Goal: Transaction & Acquisition: Download file/media

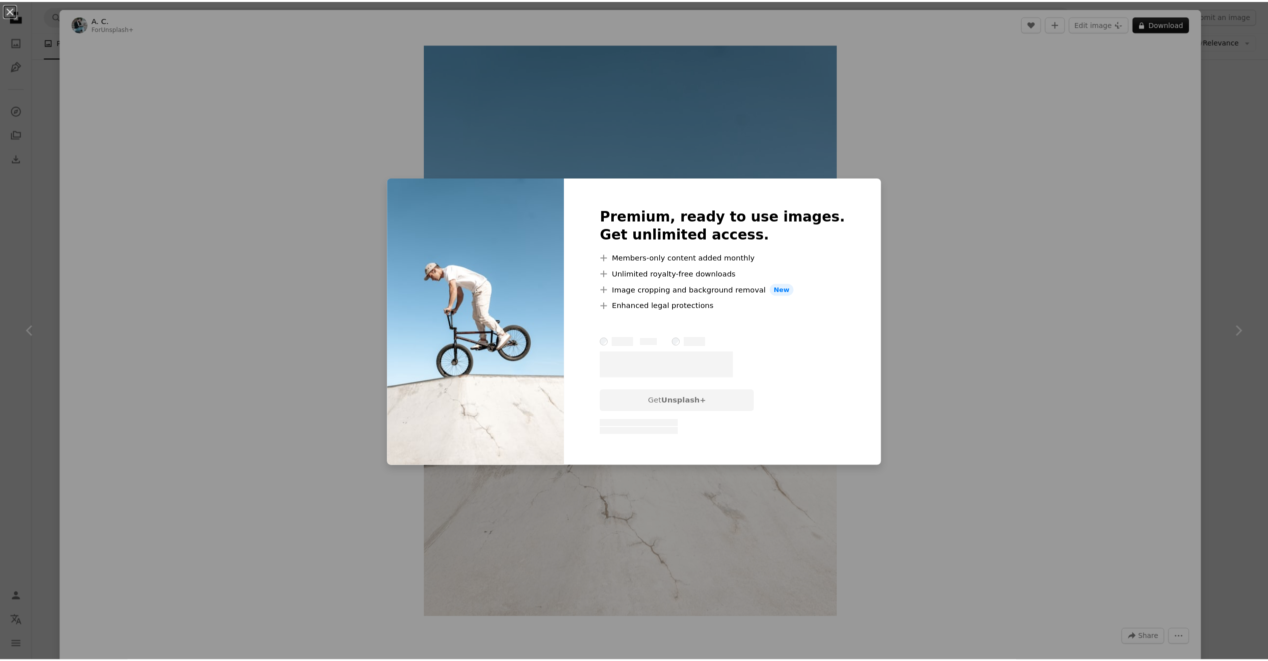
scroll to position [9044, 0]
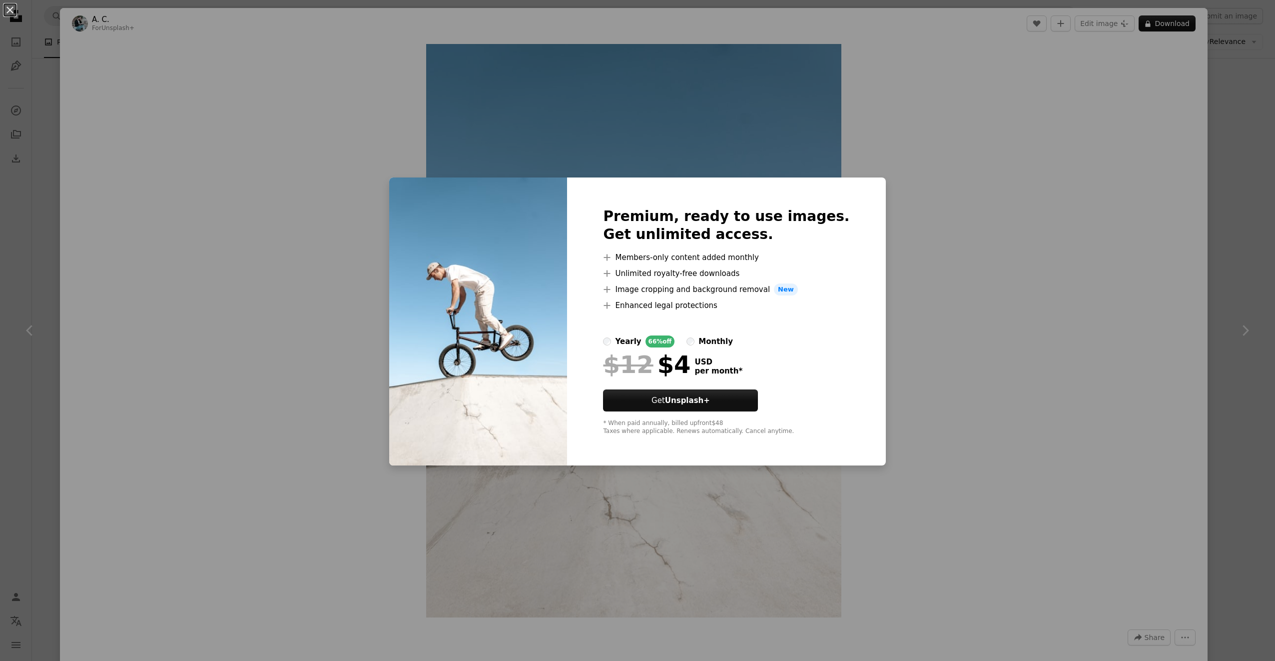
click at [1239, 259] on div "An X shape Premium, ready to use images. Get unlimited access. A plus sign Memb…" at bounding box center [637, 330] width 1275 height 661
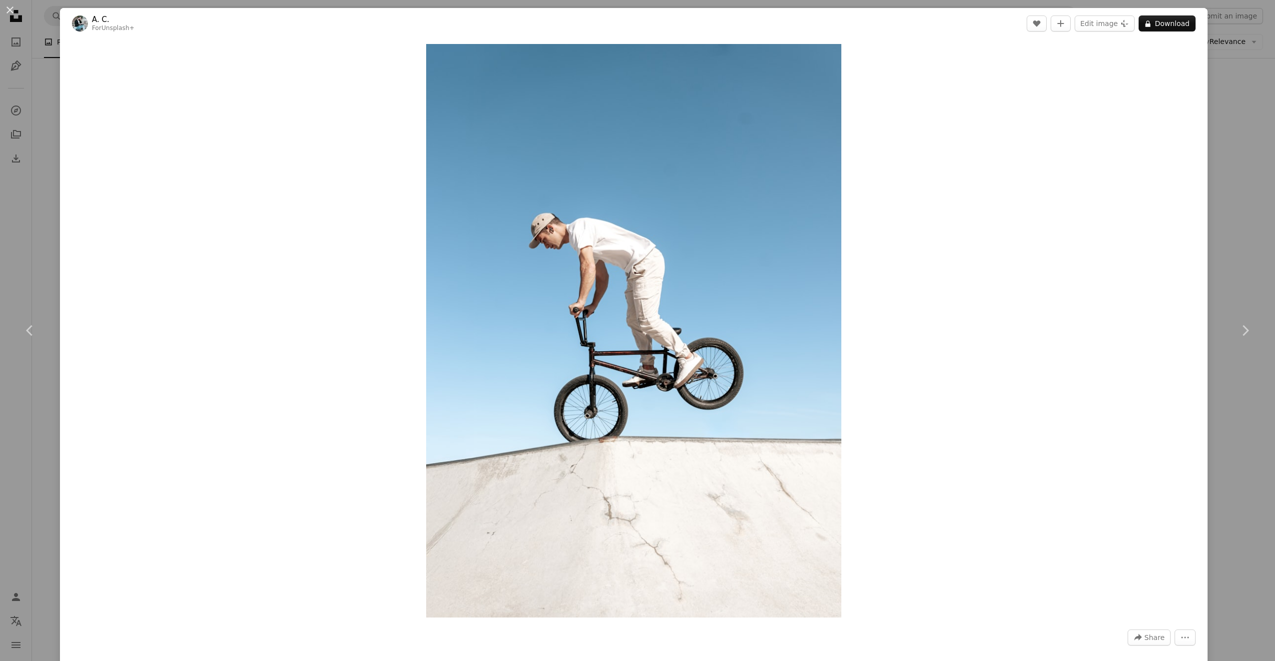
click at [1234, 263] on div "An X shape Chevron left Chevron right A. C. For Unsplash+ A heart A plus sign E…" at bounding box center [637, 330] width 1275 height 661
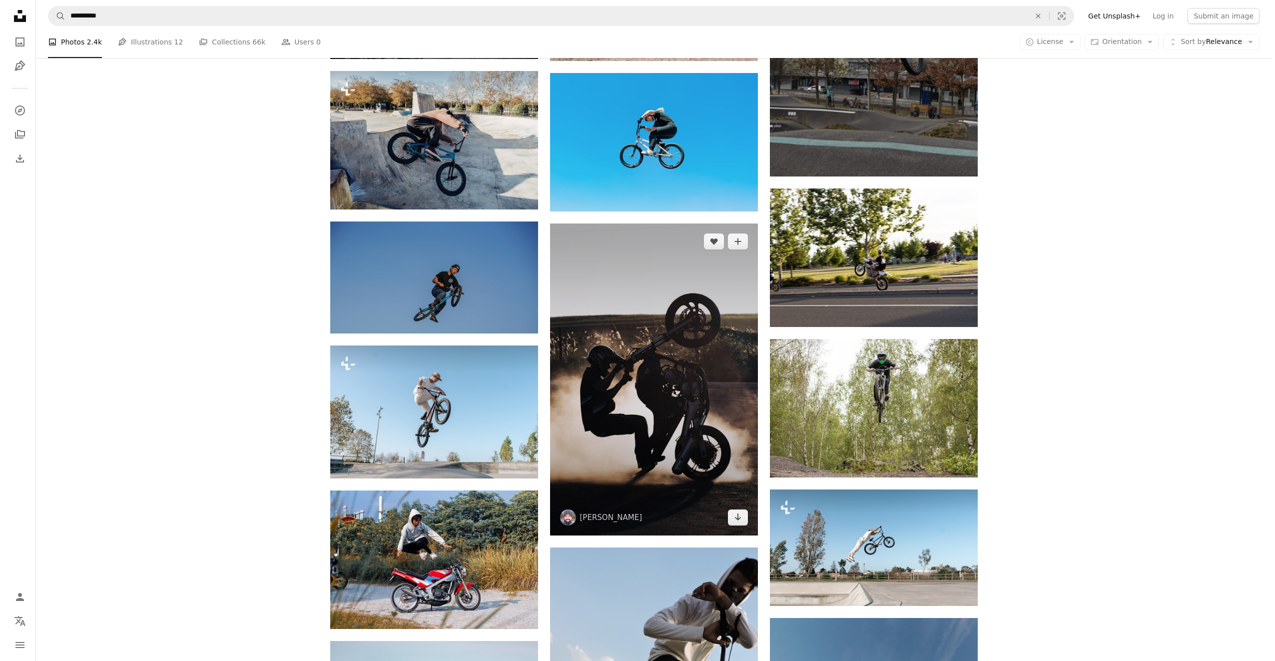
scroll to position [9943, 0]
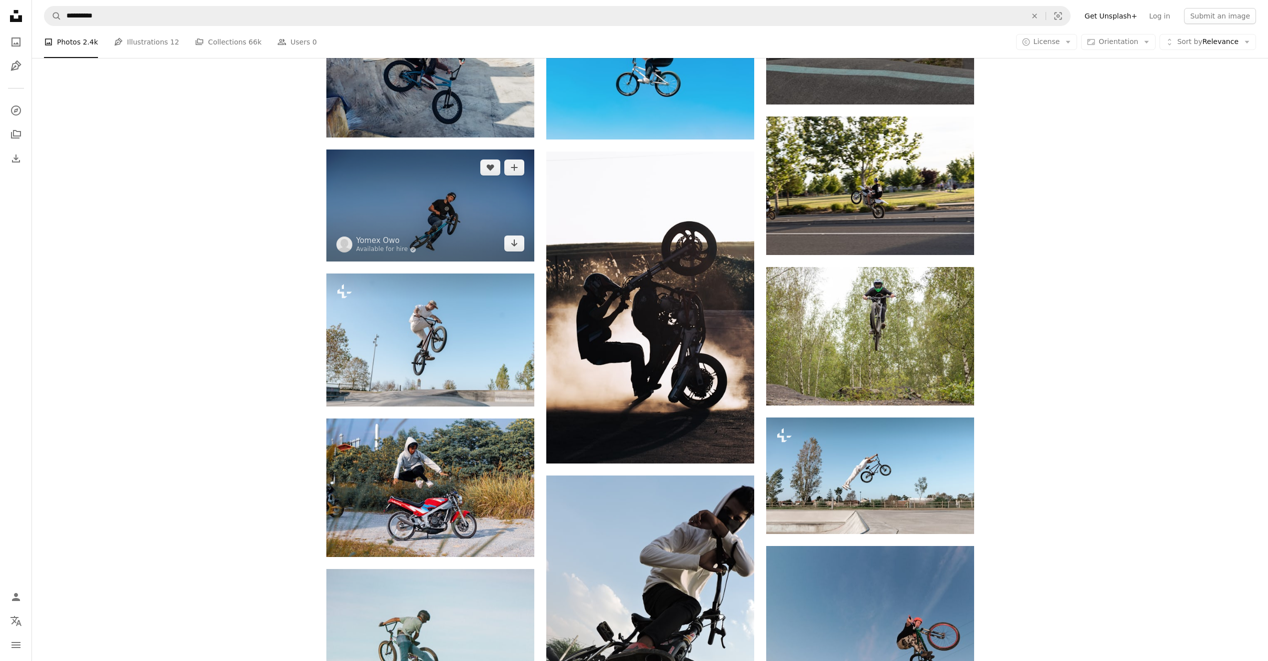
click at [470, 219] on img at bounding box center [430, 205] width 208 height 112
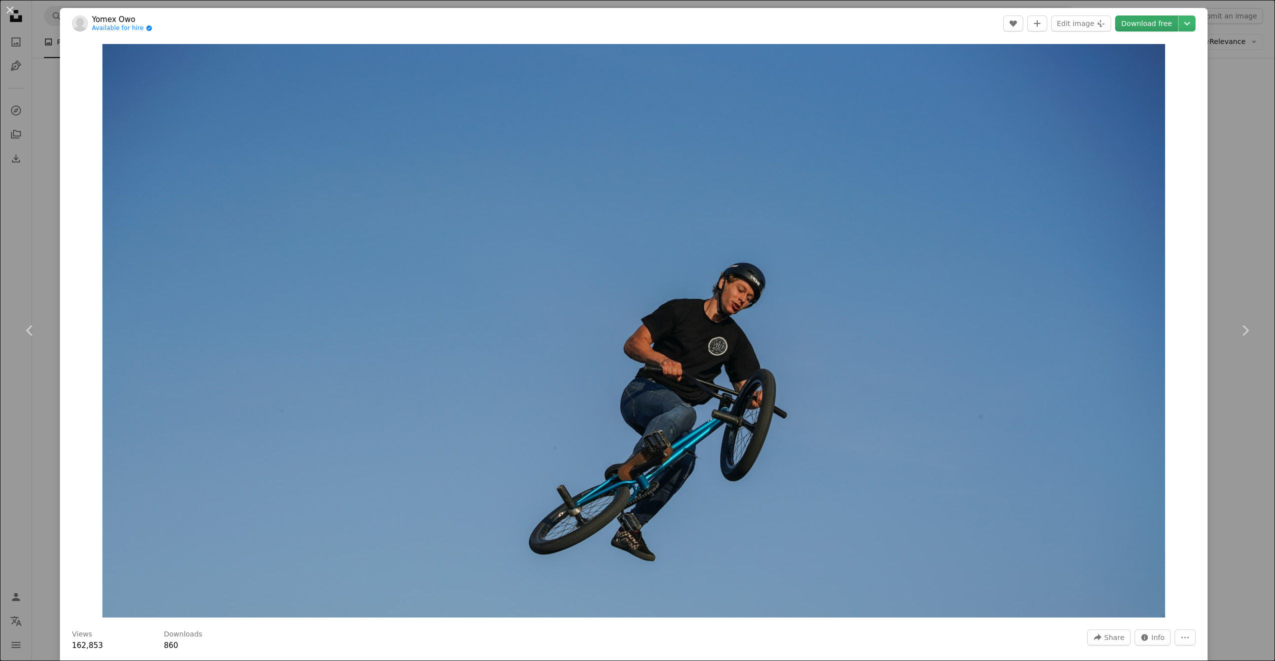
click at [1155, 22] on link "Download free" at bounding box center [1146, 23] width 63 height 16
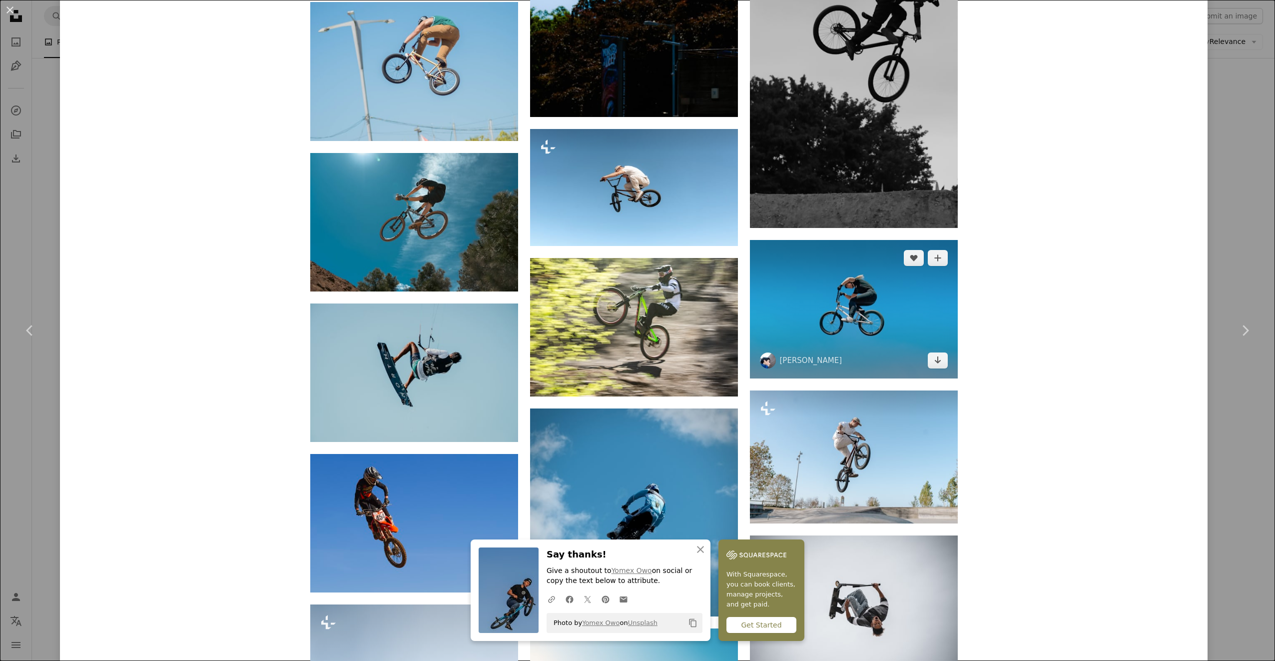
scroll to position [1699, 0]
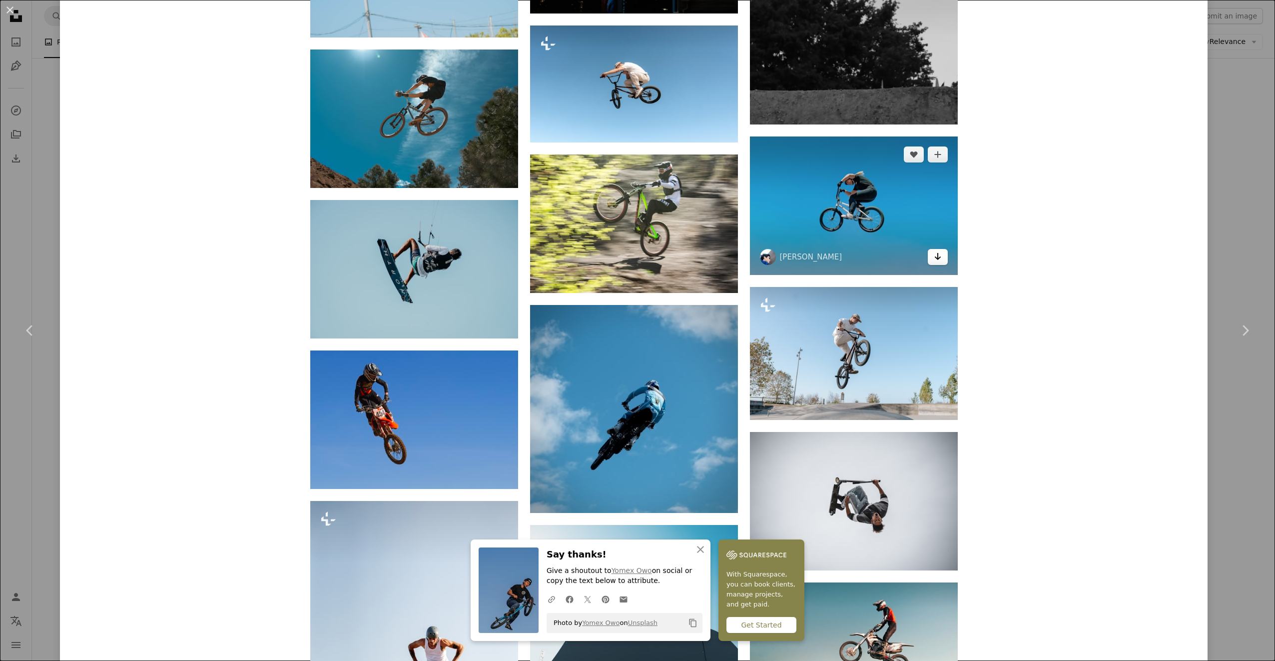
click at [935, 252] on icon "Arrow pointing down" at bounding box center [938, 256] width 8 height 12
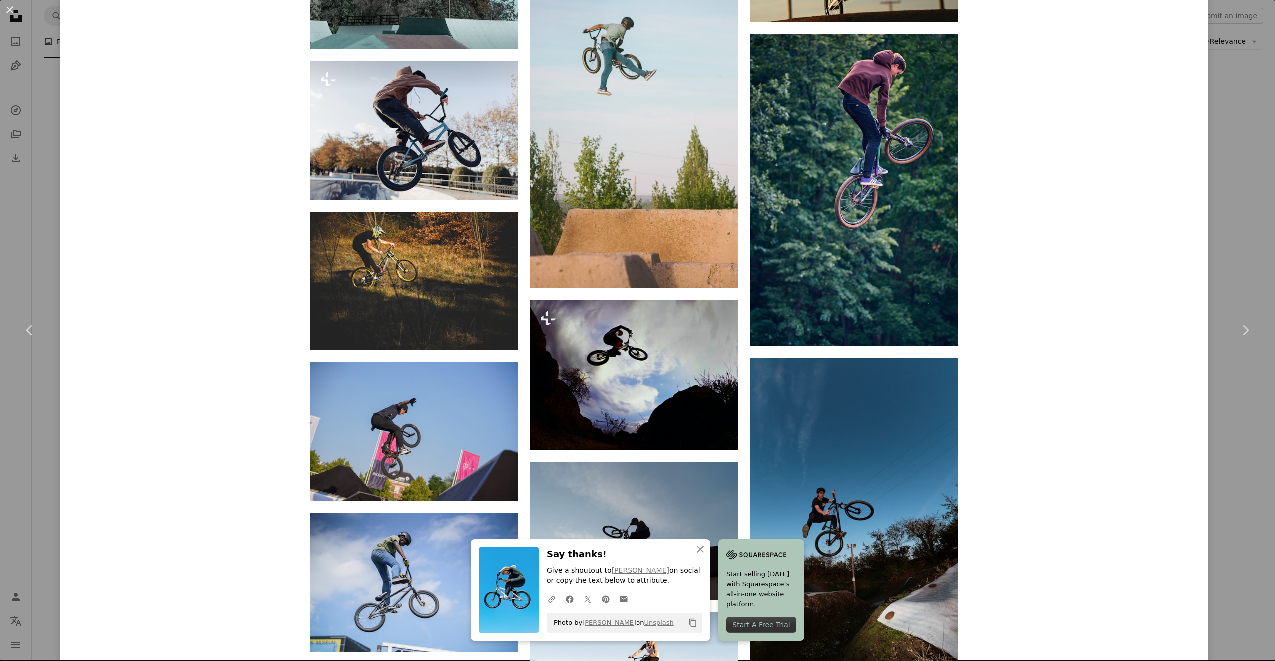
scroll to position [8053, 0]
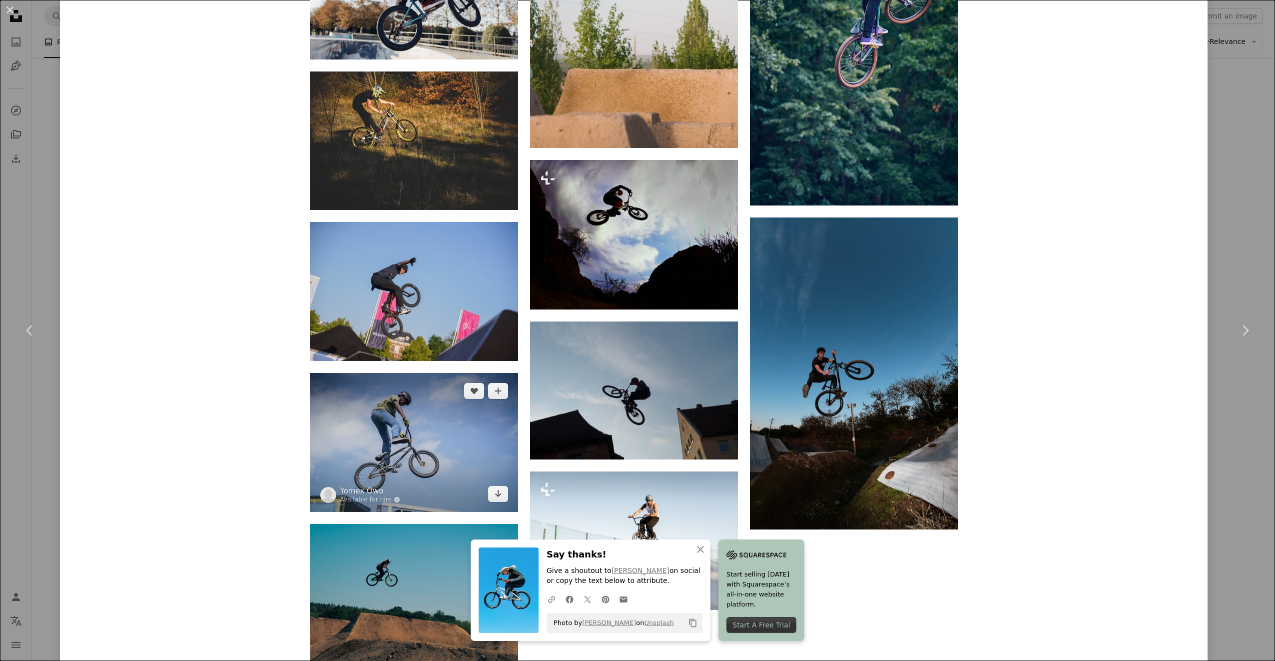
click at [429, 462] on img at bounding box center [414, 442] width 208 height 139
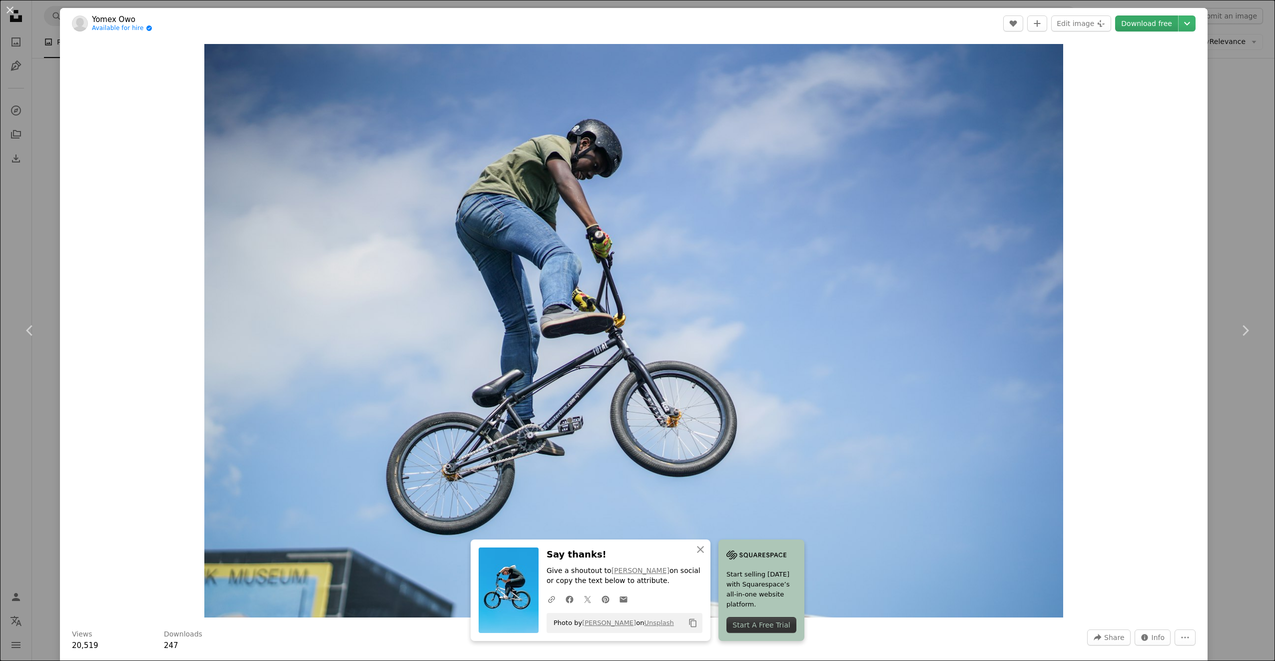
click at [1152, 23] on link "Download free" at bounding box center [1146, 23] width 63 height 16
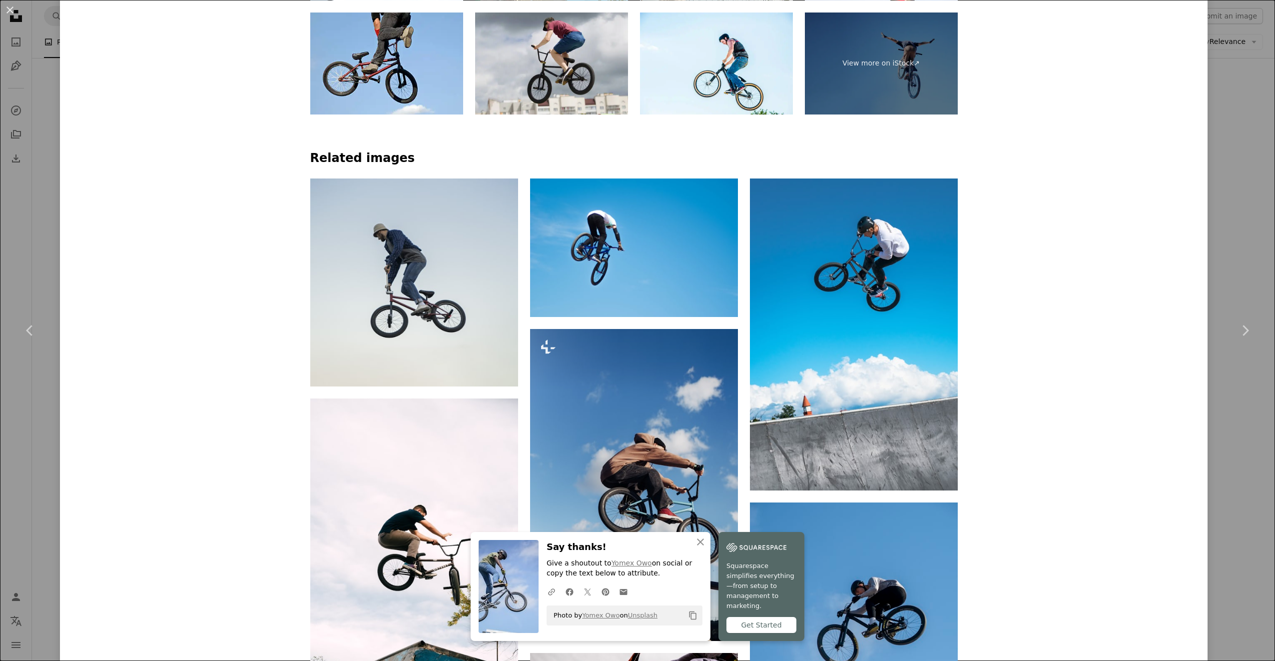
scroll to position [899, 0]
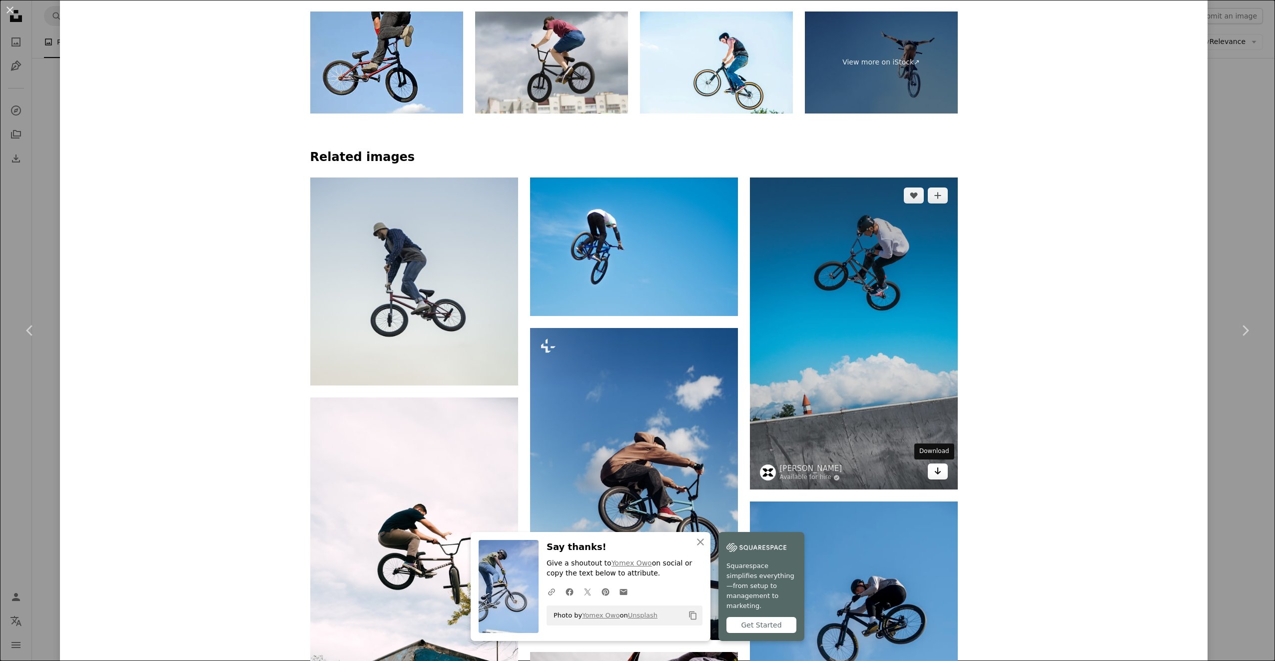
drag, startPoint x: 936, startPoint y: 477, endPoint x: 941, endPoint y: 478, distance: 5.0
click at [936, 477] on link "Arrow pointing down" at bounding box center [938, 471] width 20 height 16
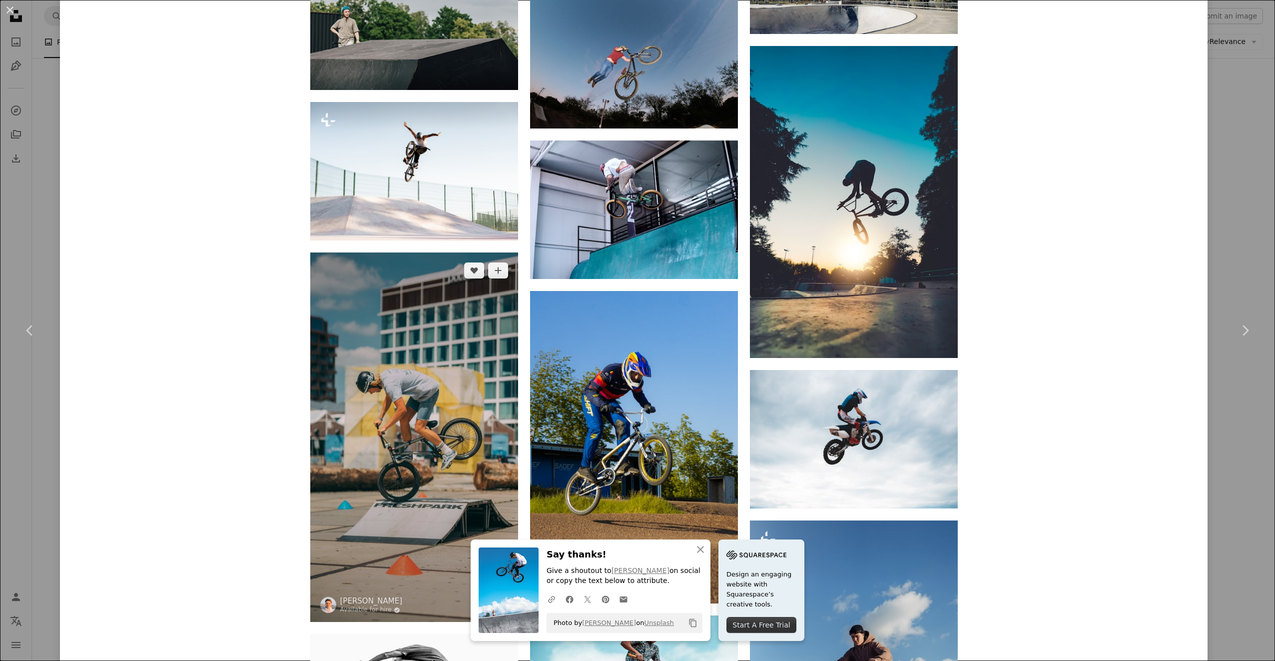
scroll to position [5880, 0]
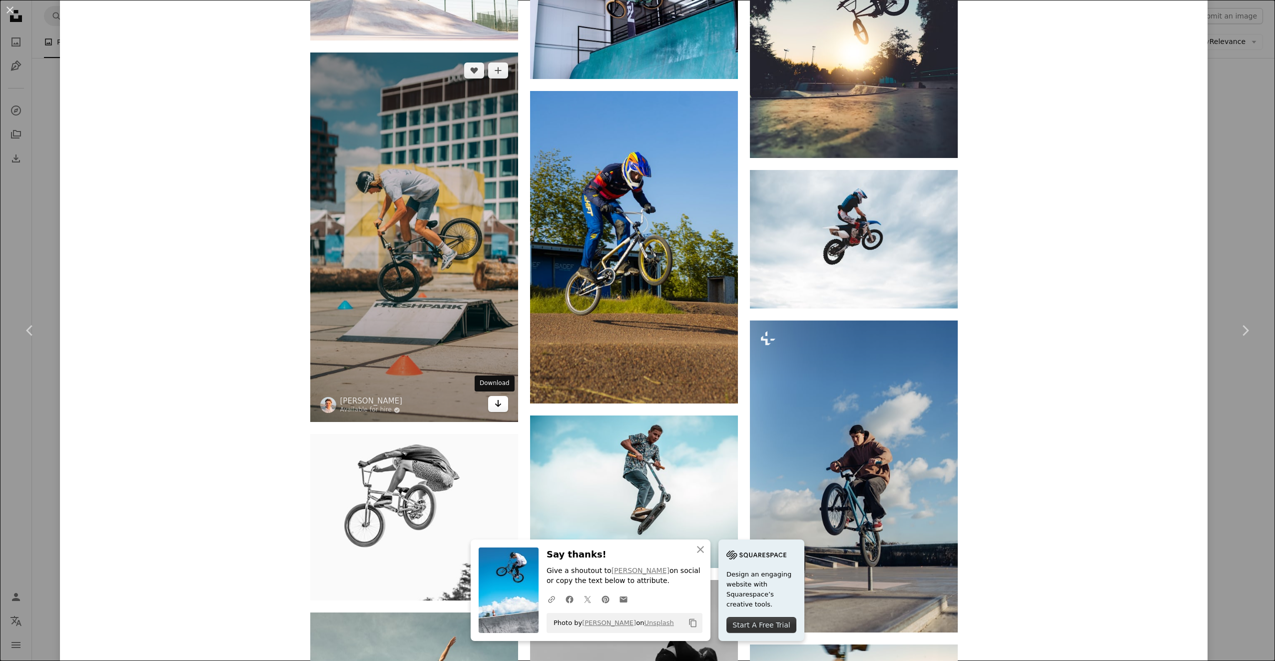
click at [494, 399] on icon "Arrow pointing down" at bounding box center [498, 403] width 8 height 12
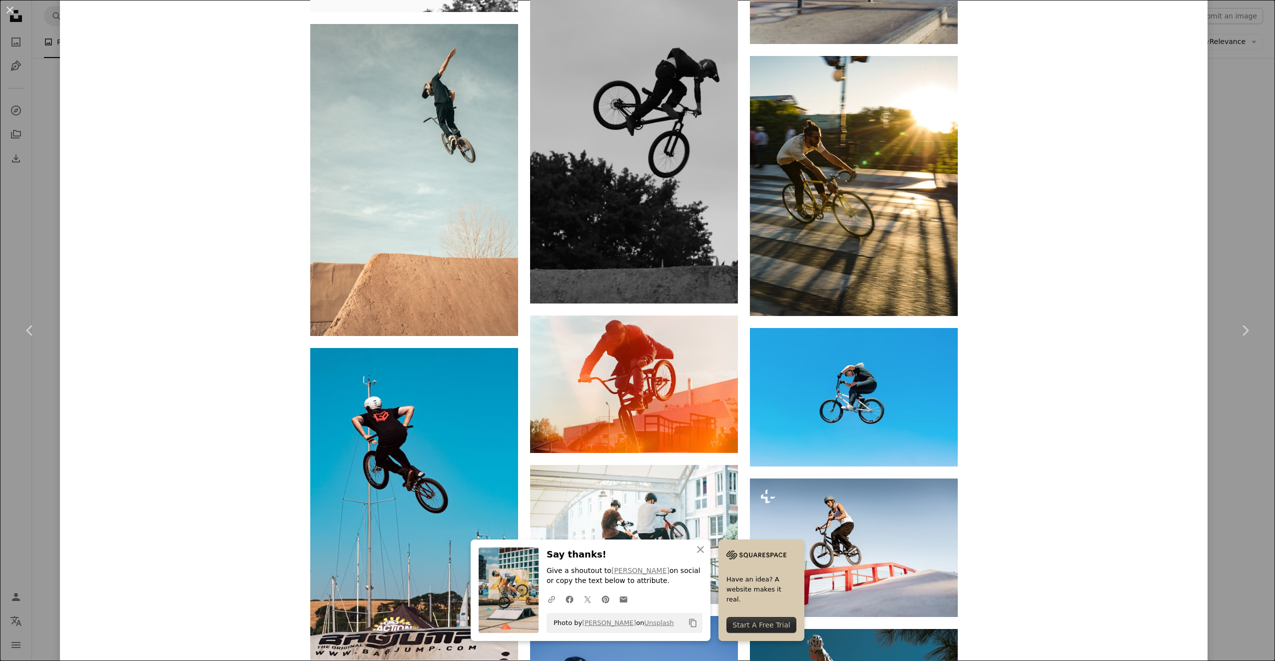
scroll to position [6629, 0]
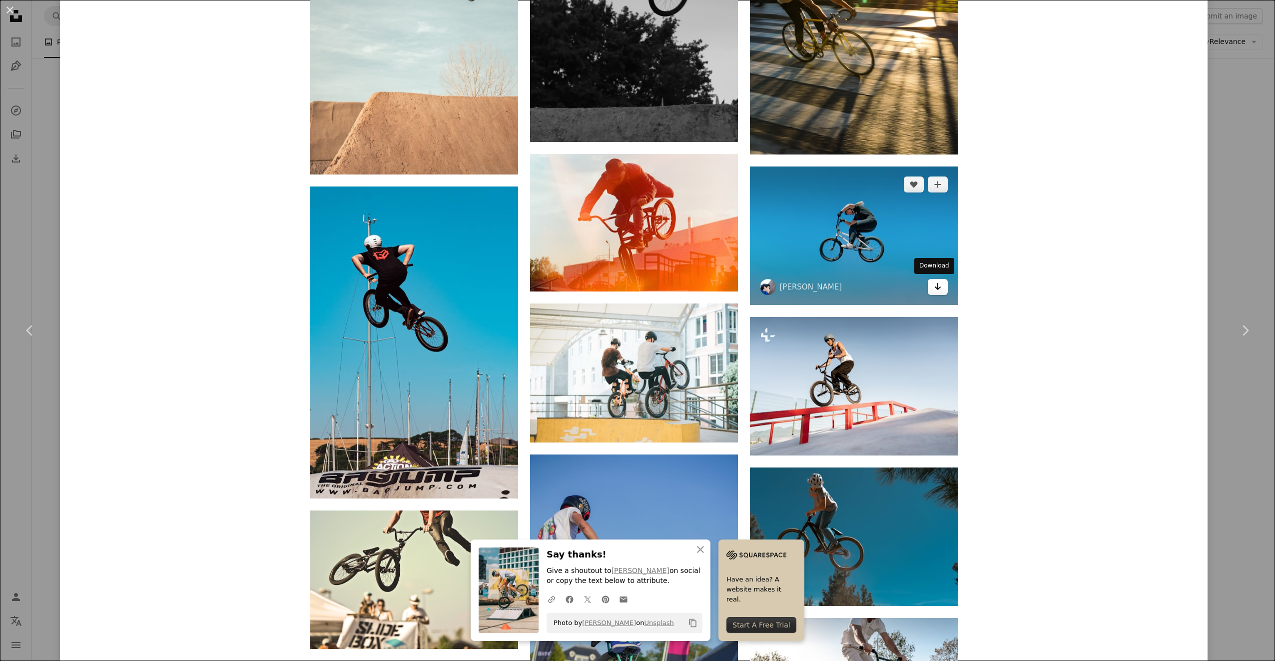
click at [937, 285] on icon "Arrow pointing down" at bounding box center [938, 286] width 8 height 12
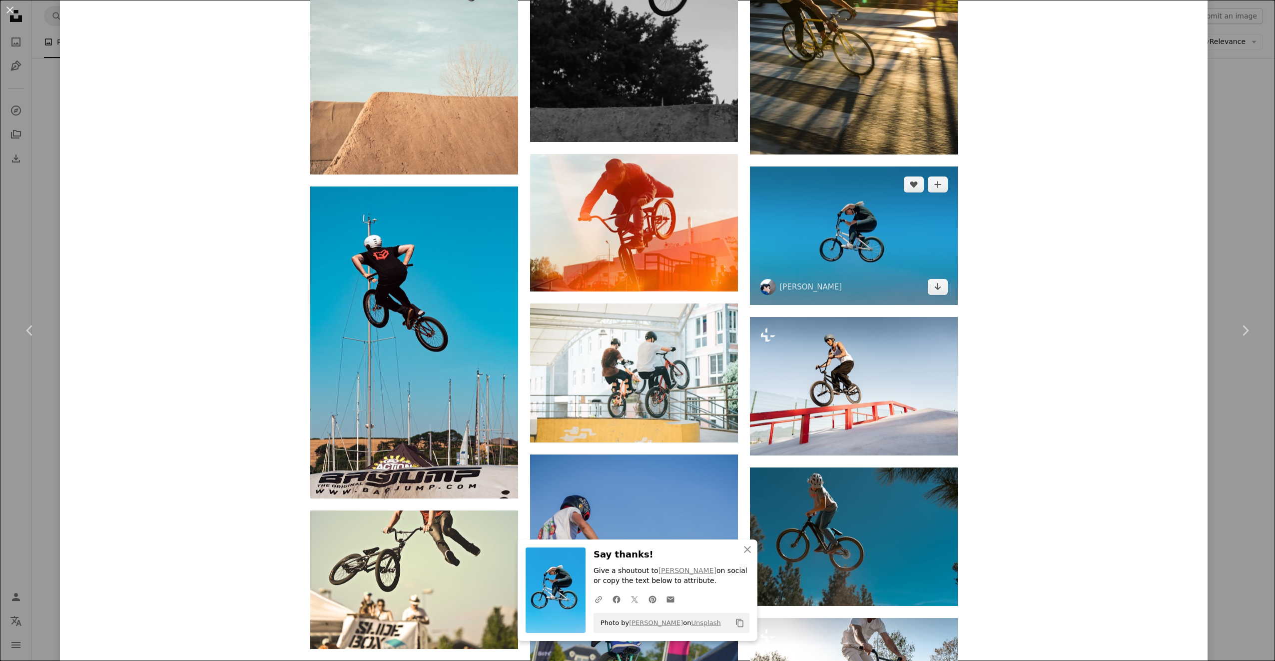
click at [866, 257] on img at bounding box center [854, 235] width 208 height 138
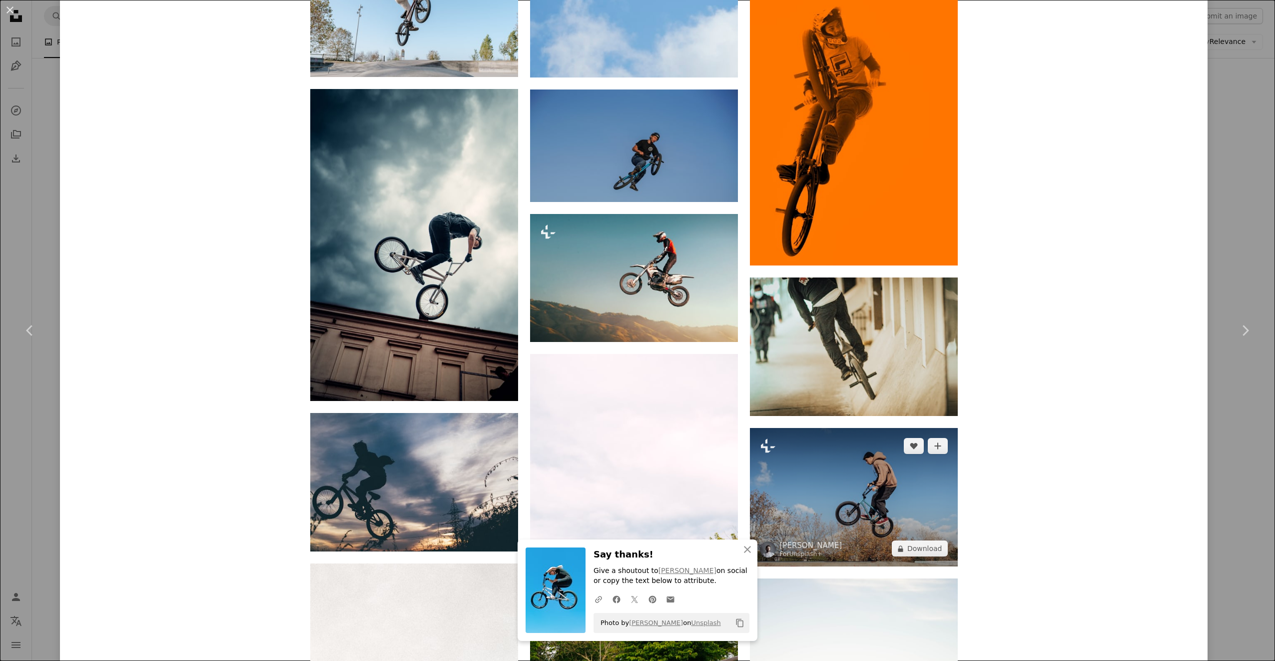
scroll to position [2548, 0]
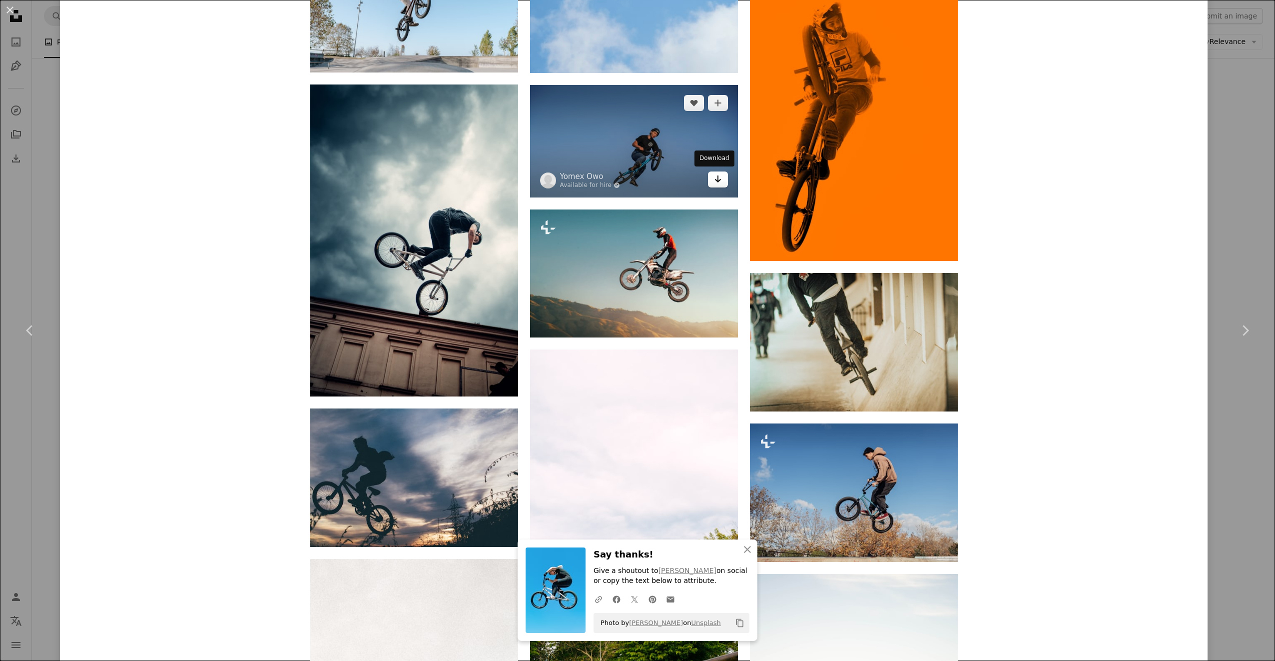
click at [715, 179] on icon "Download" at bounding box center [718, 178] width 6 height 7
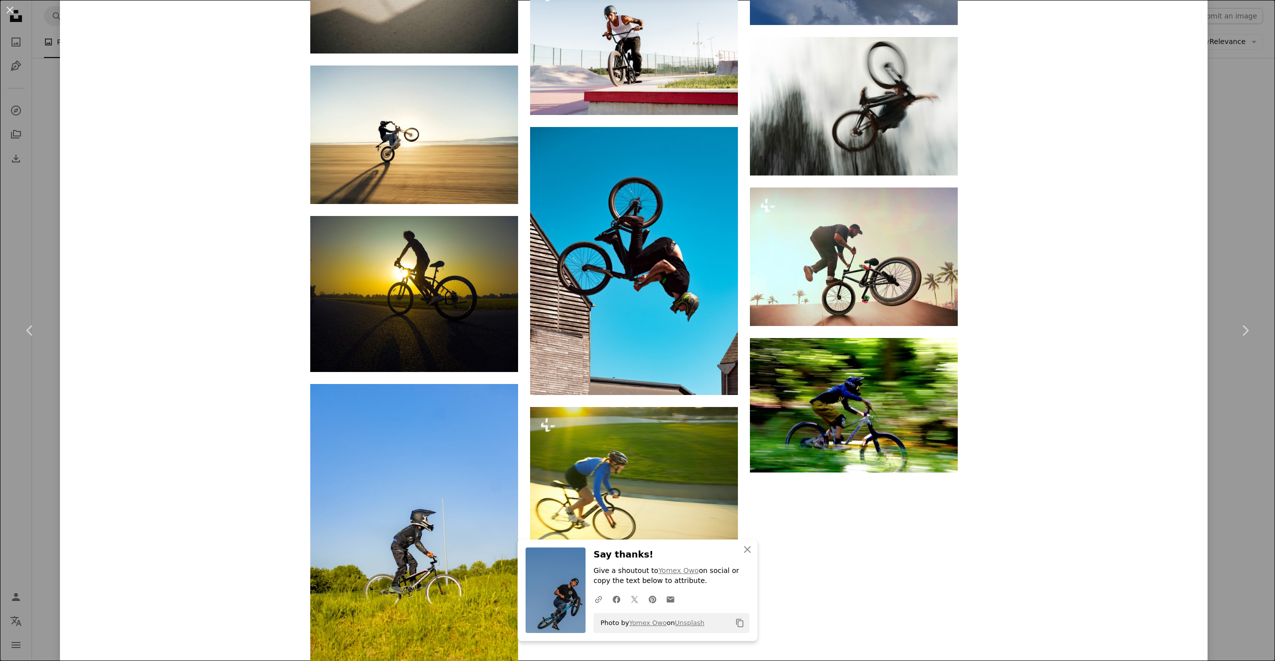
scroll to position [5576, 0]
